Goal: Information Seeking & Learning: Understand process/instructions

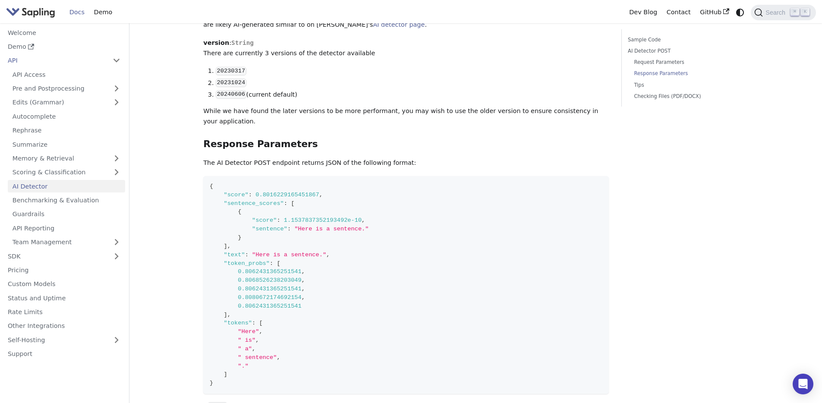
scroll to position [766, 0]
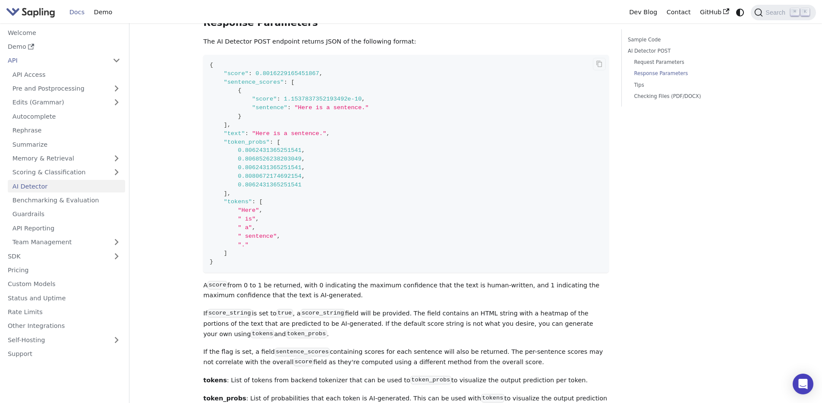
click at [275, 79] on span ""sentence_scores"" at bounding box center [254, 82] width 60 height 6
copy span "sentence_scores"
click at [459, 156] on code "{ "score" : 0.8016229165451867 , "sentence_scores" : [ { "score" : 1.1537837352…" at bounding box center [406, 164] width 406 height 218
click at [288, 73] on code "{ "score" : 0.8016229165451867 , "sentence_scores" : [ { "score" : 1.1537837352…" at bounding box center [406, 164] width 406 height 218
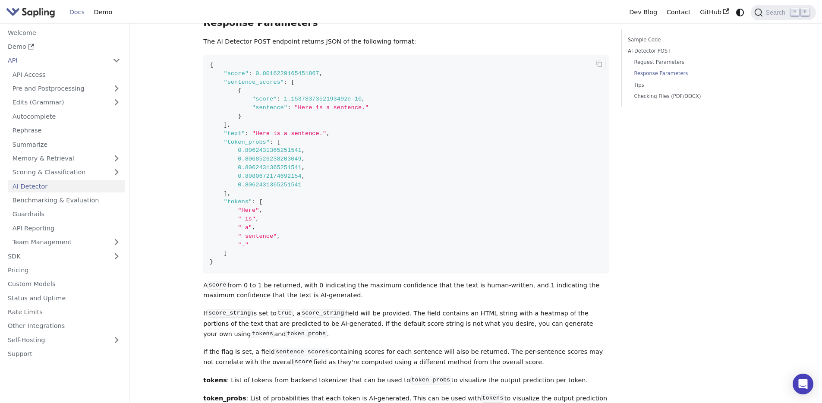
click at [270, 104] on span ""sentence"" at bounding box center [269, 107] width 35 height 6
click at [262, 70] on code "{ "score" : 0.8016229165451867 , "sentence_scores" : [ { "score" : 1.1537837352…" at bounding box center [406, 164] width 406 height 218
click at [263, 79] on span ""sentence_scores"" at bounding box center [254, 82] width 60 height 6
copy span "sentence_scores"
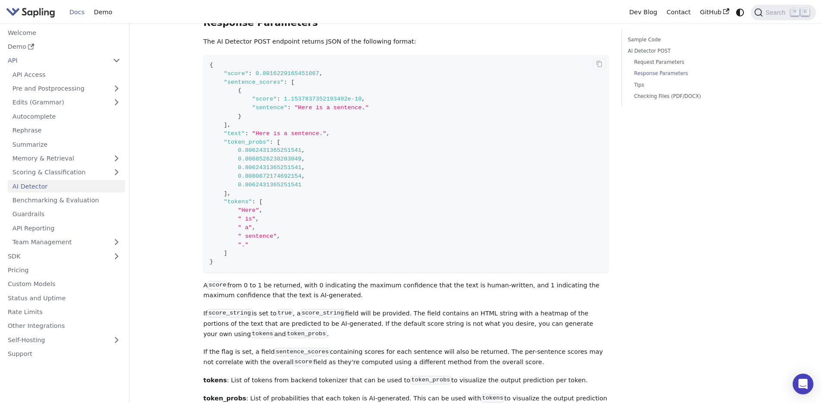
click at [474, 98] on code "{ "score" : 0.8016229165451867 , "sentence_scores" : [ { "score" : 1.1537837352…" at bounding box center [406, 164] width 406 height 218
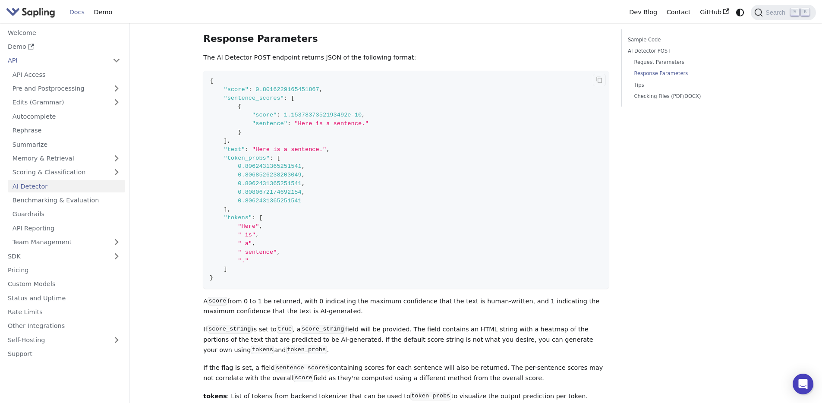
scroll to position [749, 0]
click at [390, 239] on code "{ "score" : 0.8016229165451867 , "sentence_scores" : [ { "score" : 1.1537837352…" at bounding box center [406, 182] width 406 height 218
click at [318, 298] on p "A score from 0 to 1 be returned, with 0 indicating the maximum confidence that …" at bounding box center [406, 308] width 406 height 21
click at [317, 298] on p "A score from 0 to 1 be returned, with 0 indicating the maximum confidence that …" at bounding box center [406, 308] width 406 height 21
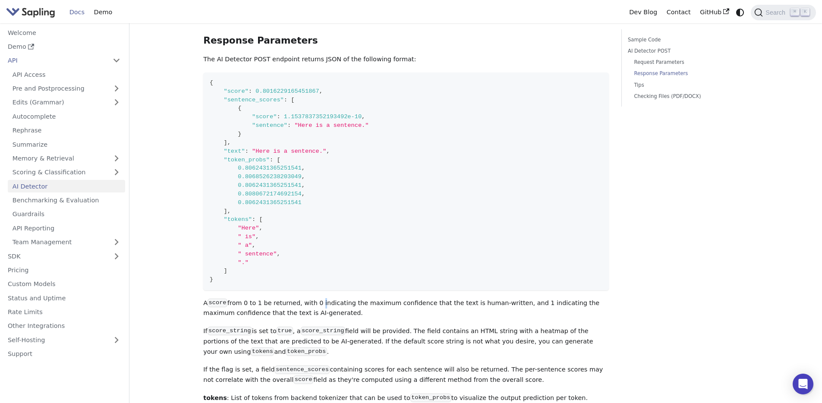
click at [316, 298] on p "A score from 0 to 1 be returned, with 0 indicating the maximum confidence that …" at bounding box center [406, 308] width 406 height 21
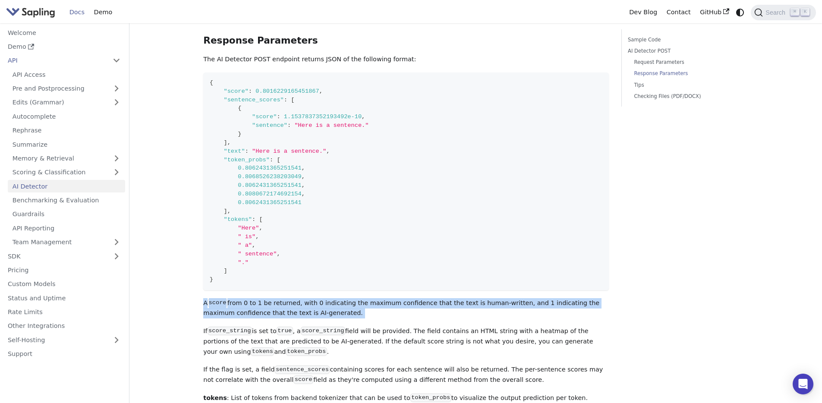
click at [316, 298] on p "A score from 0 to 1 be returned, with 0 indicating the maximum confidence that …" at bounding box center [406, 308] width 406 height 21
click at [203, 301] on div at bounding box center [203, 301] width 0 height 0
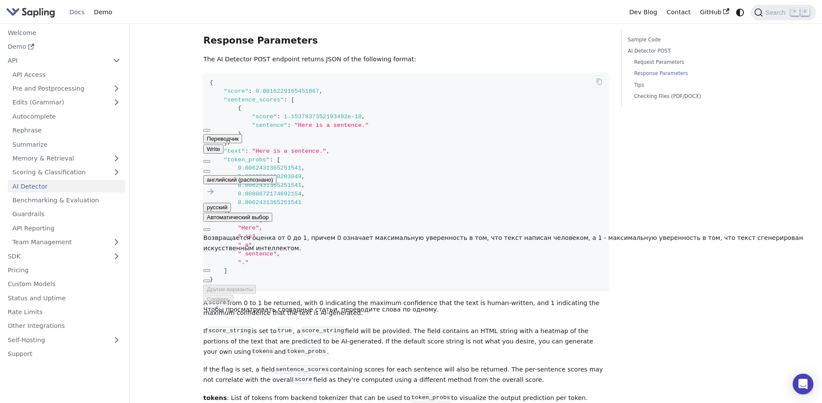
click at [550, 224] on code "{ "score" : 0.8016229165451867 , "sentence_scores" : [ { "score" : 1.1537837352…" at bounding box center [406, 182] width 406 height 218
